Goal: Register for event/course

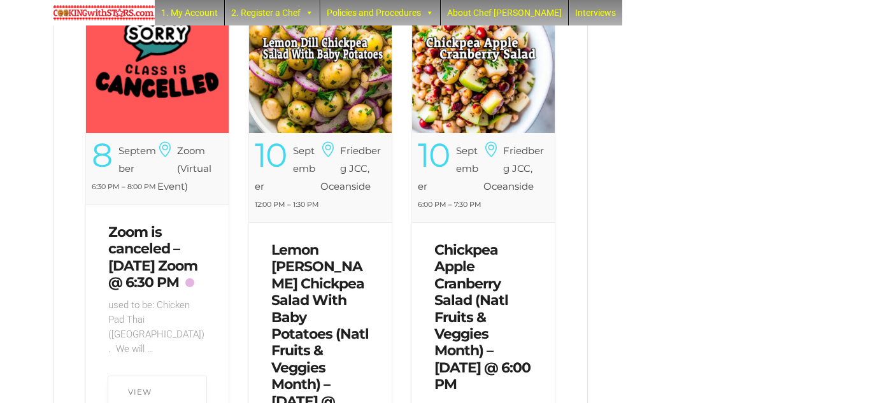
scroll to position [566, 0]
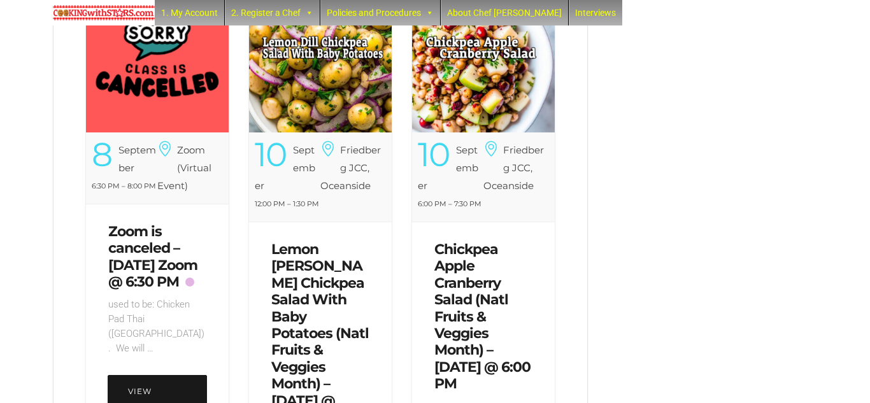
click at [171, 378] on link "View Detail" at bounding box center [157, 391] width 99 height 32
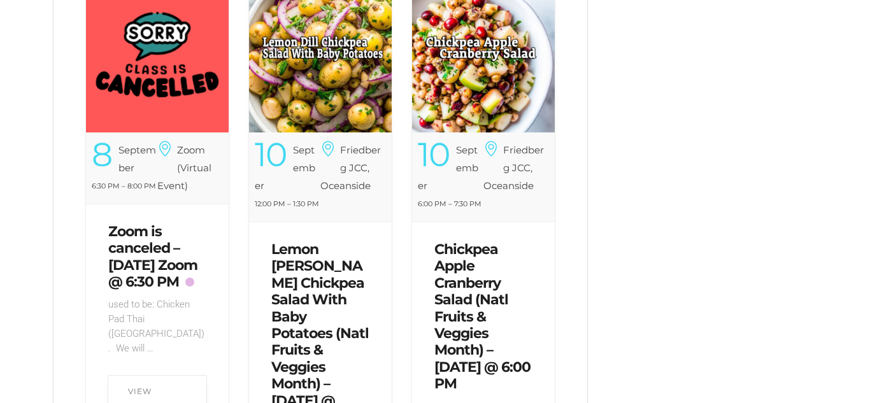
scroll to position [566, 0]
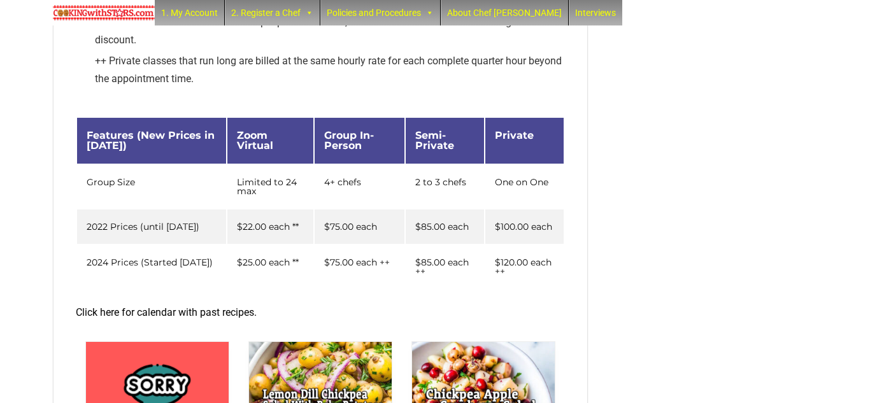
click at [221, 317] on link "Click here for calendar with past recipes." at bounding box center [166, 312] width 181 height 12
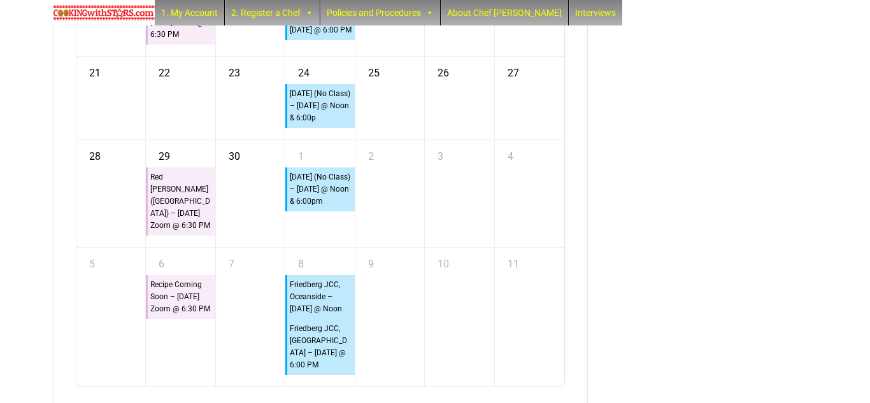
scroll to position [4221, 0]
